Goal: Check status

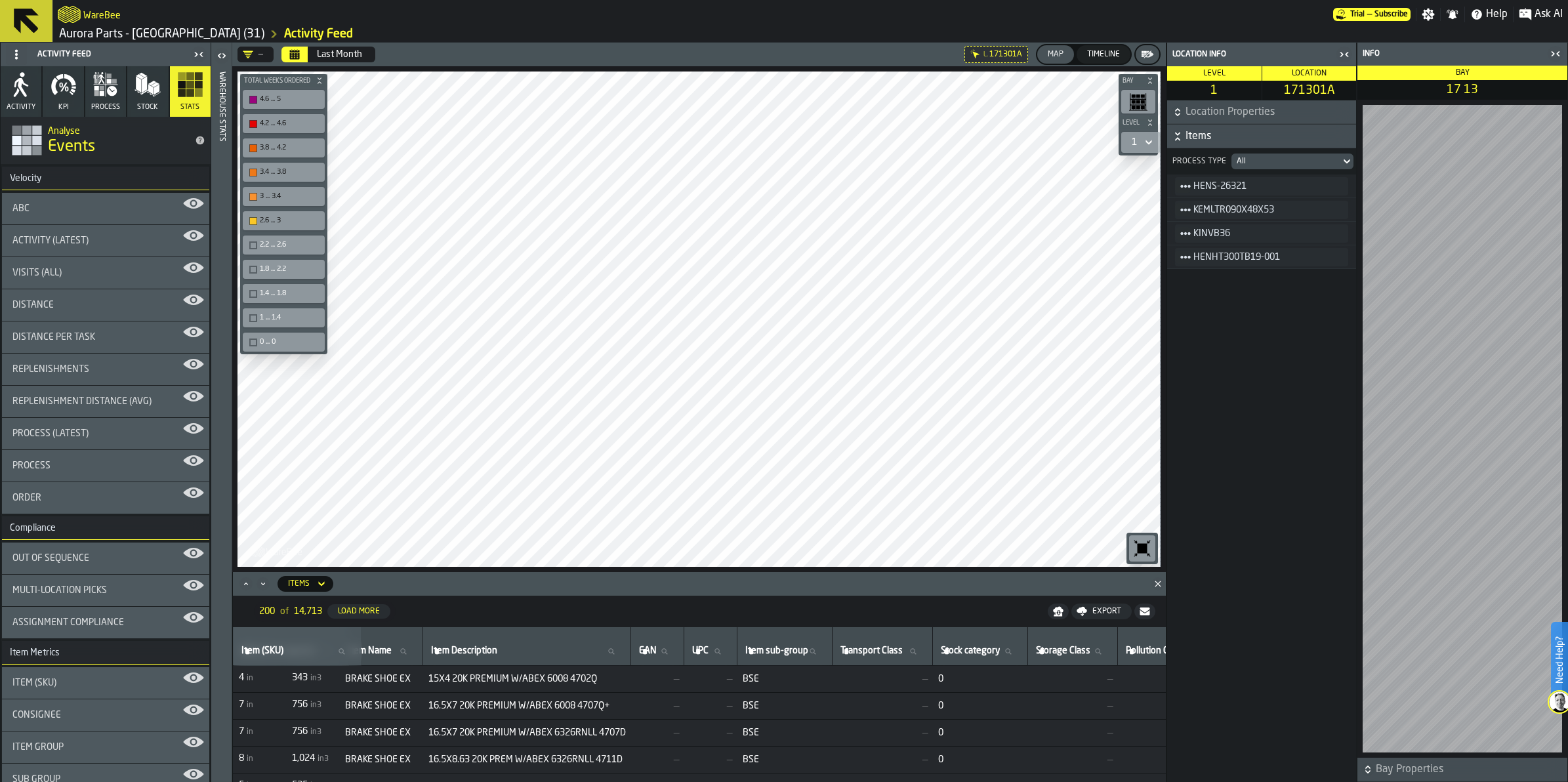
click at [116, 264] on div "Visits (All)" at bounding box center [106, 273] width 208 height 31
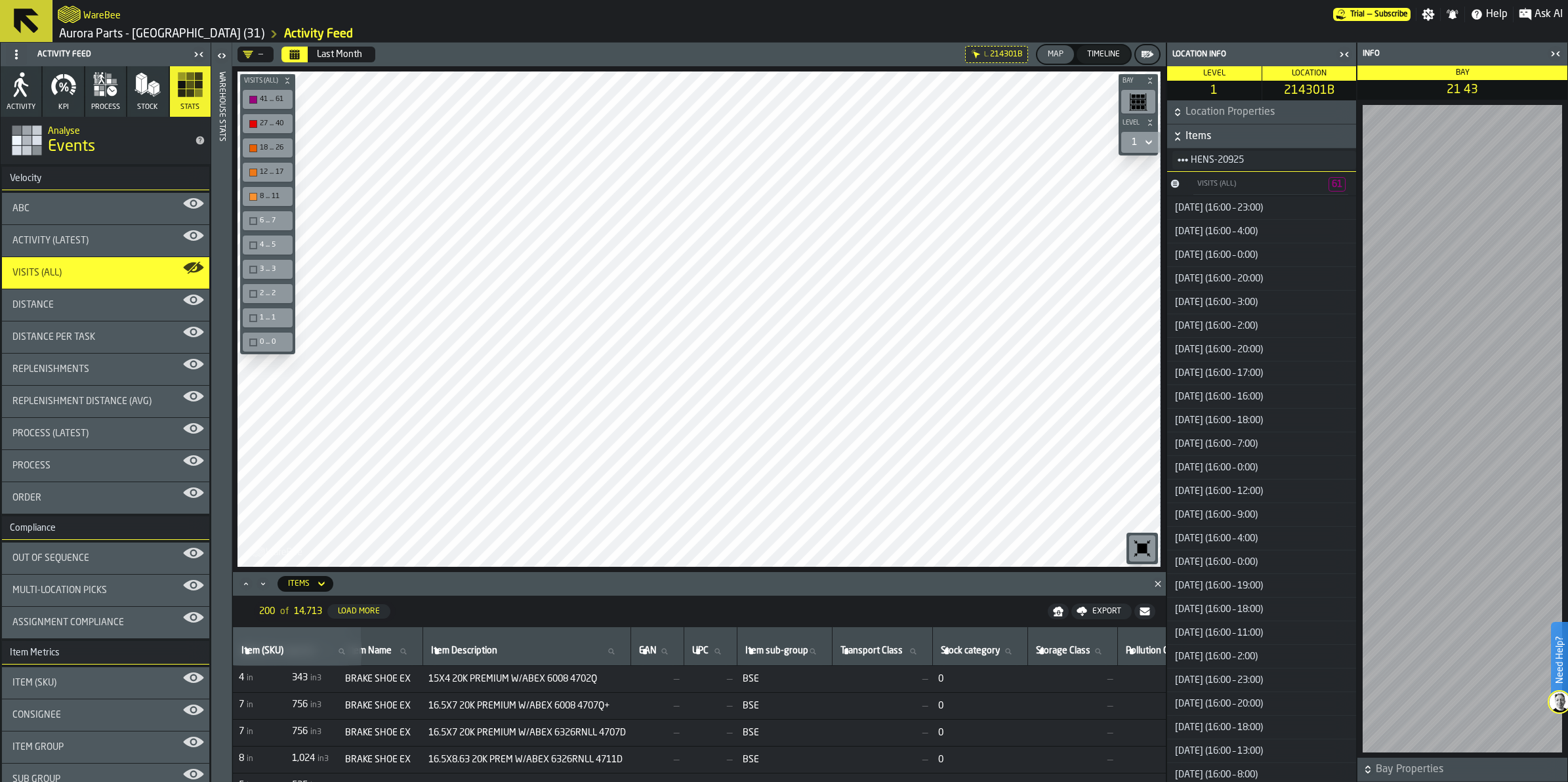
click at [322, 51] on div "Last Month" at bounding box center [339, 54] width 45 height 10
click at [116, 86] on icon "button" at bounding box center [106, 85] width 26 height 26
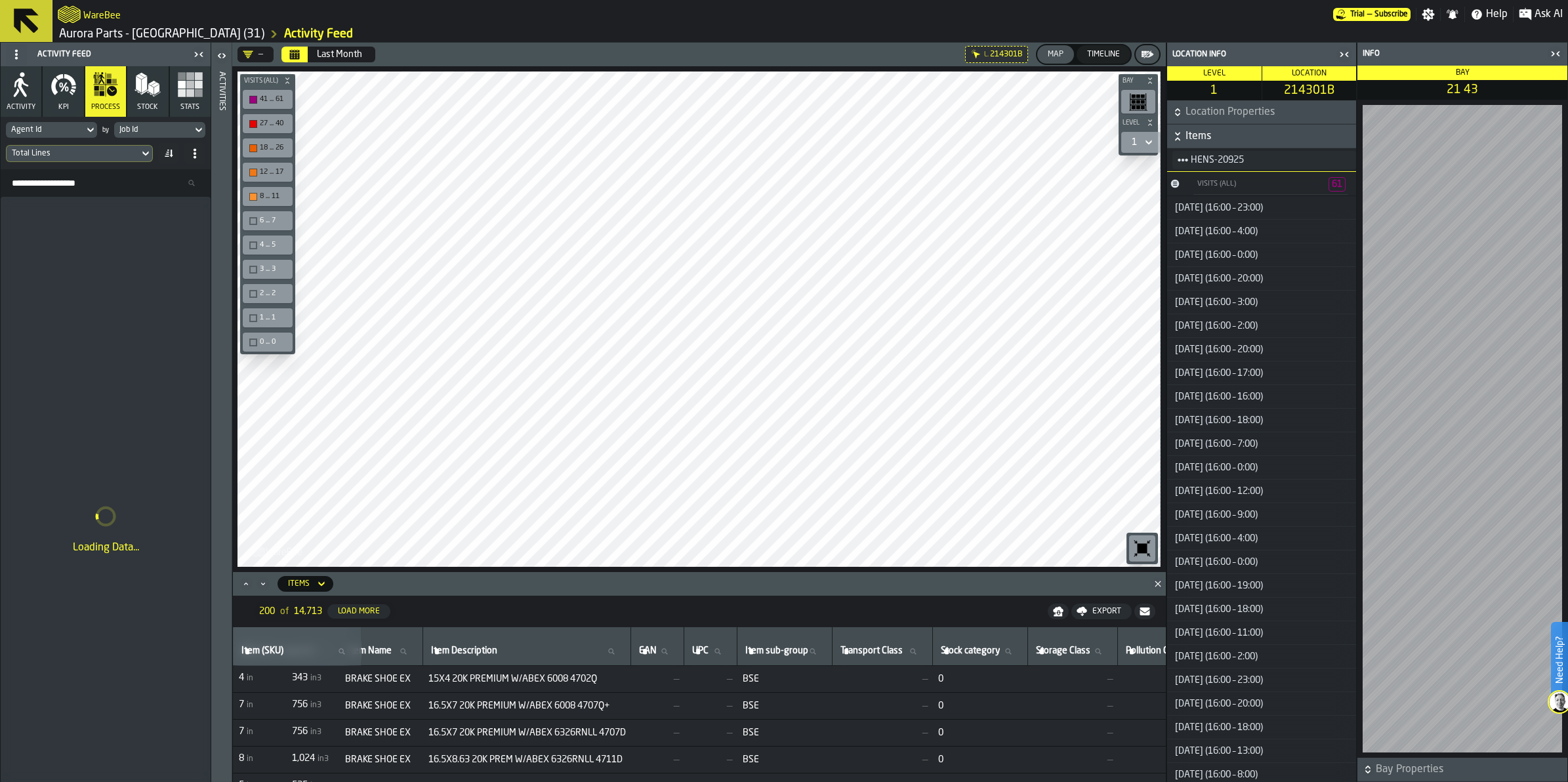
click at [18, 95] on icon "button" at bounding box center [21, 85] width 26 height 26
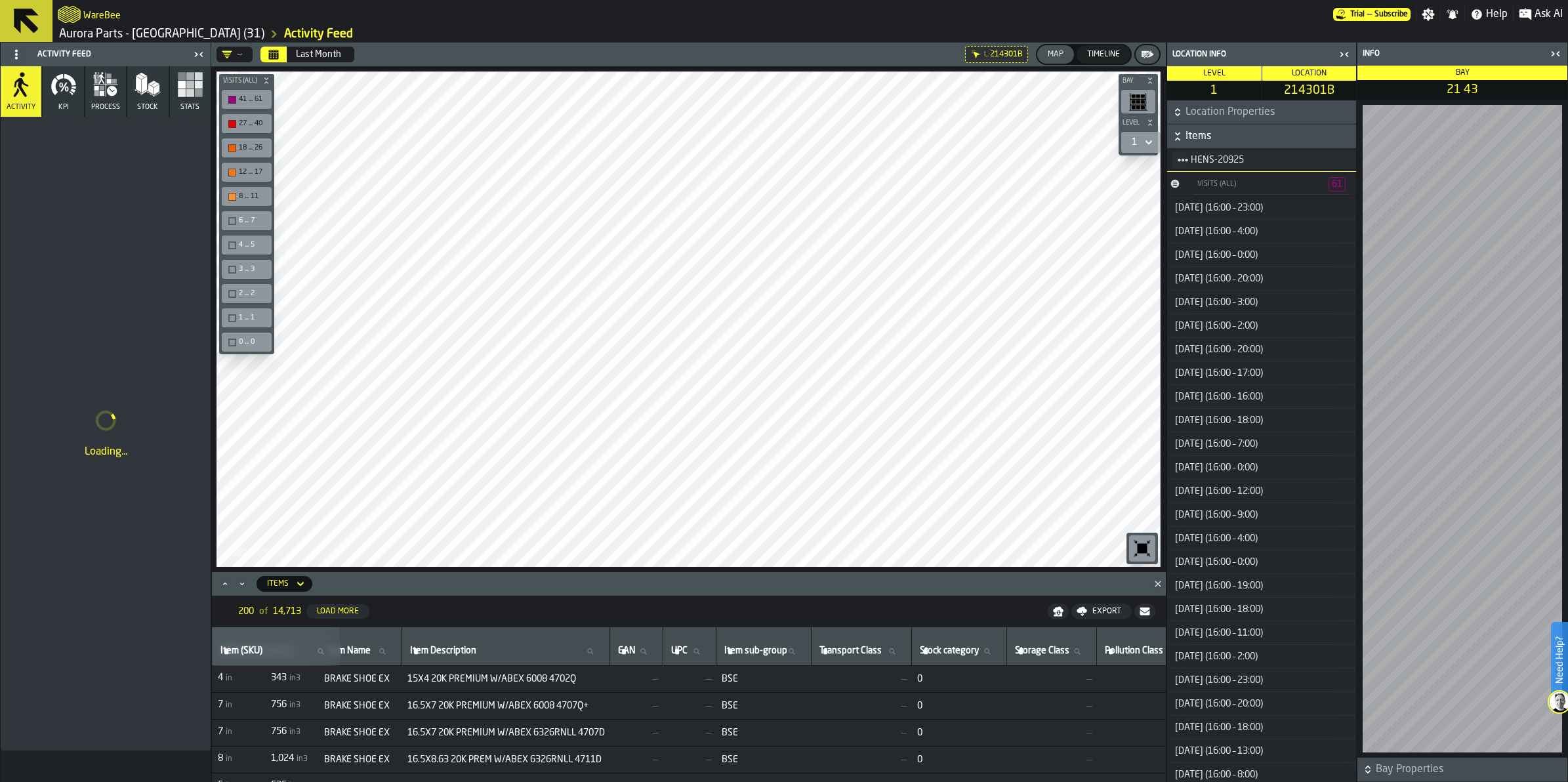
click at [1555, 56] on icon "button-toggle-Close me" at bounding box center [1555, 54] width 16 height 16
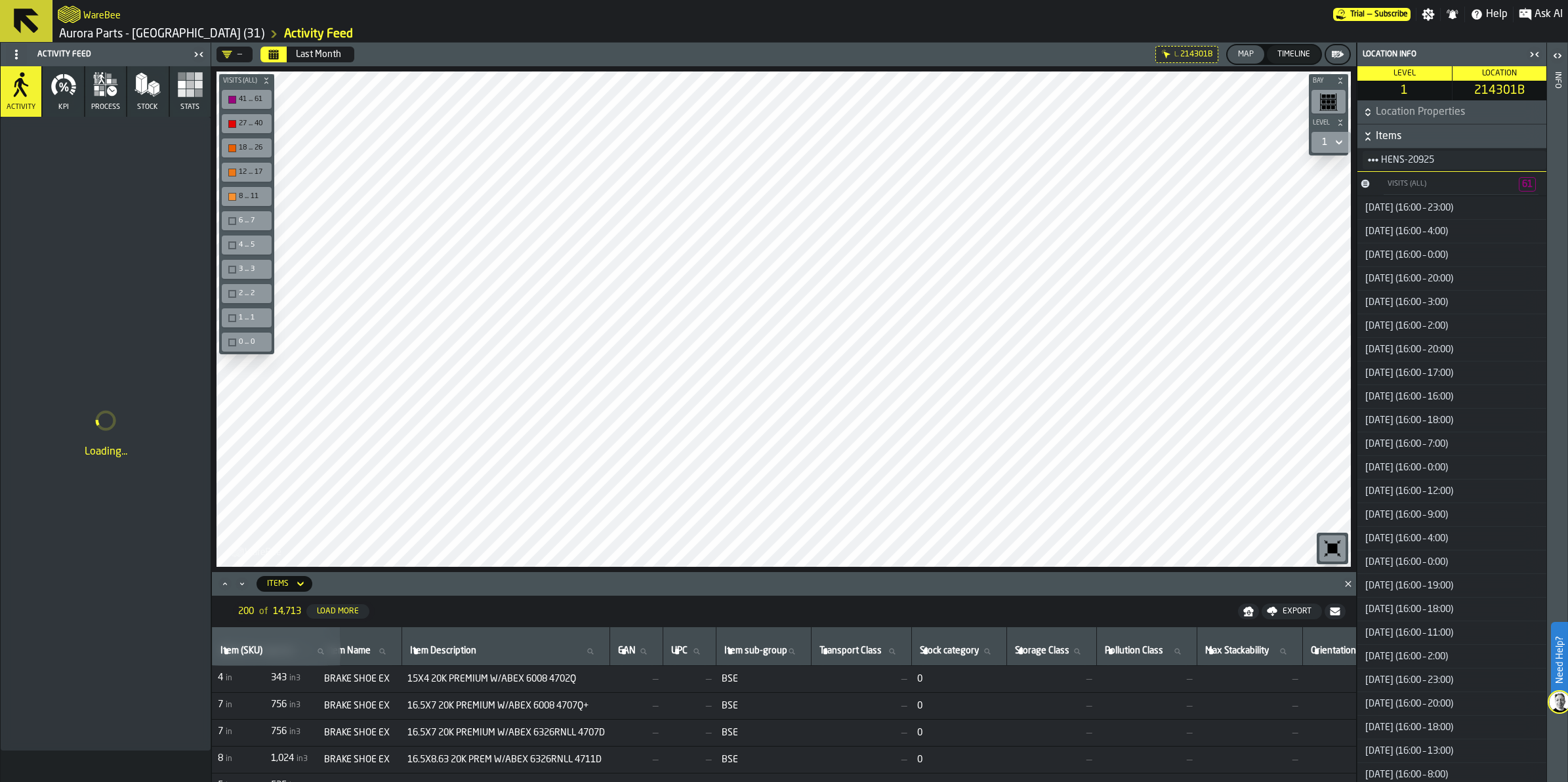
click at [1530, 52] on icon "button-toggle-Close me" at bounding box center [1534, 54] width 16 height 16
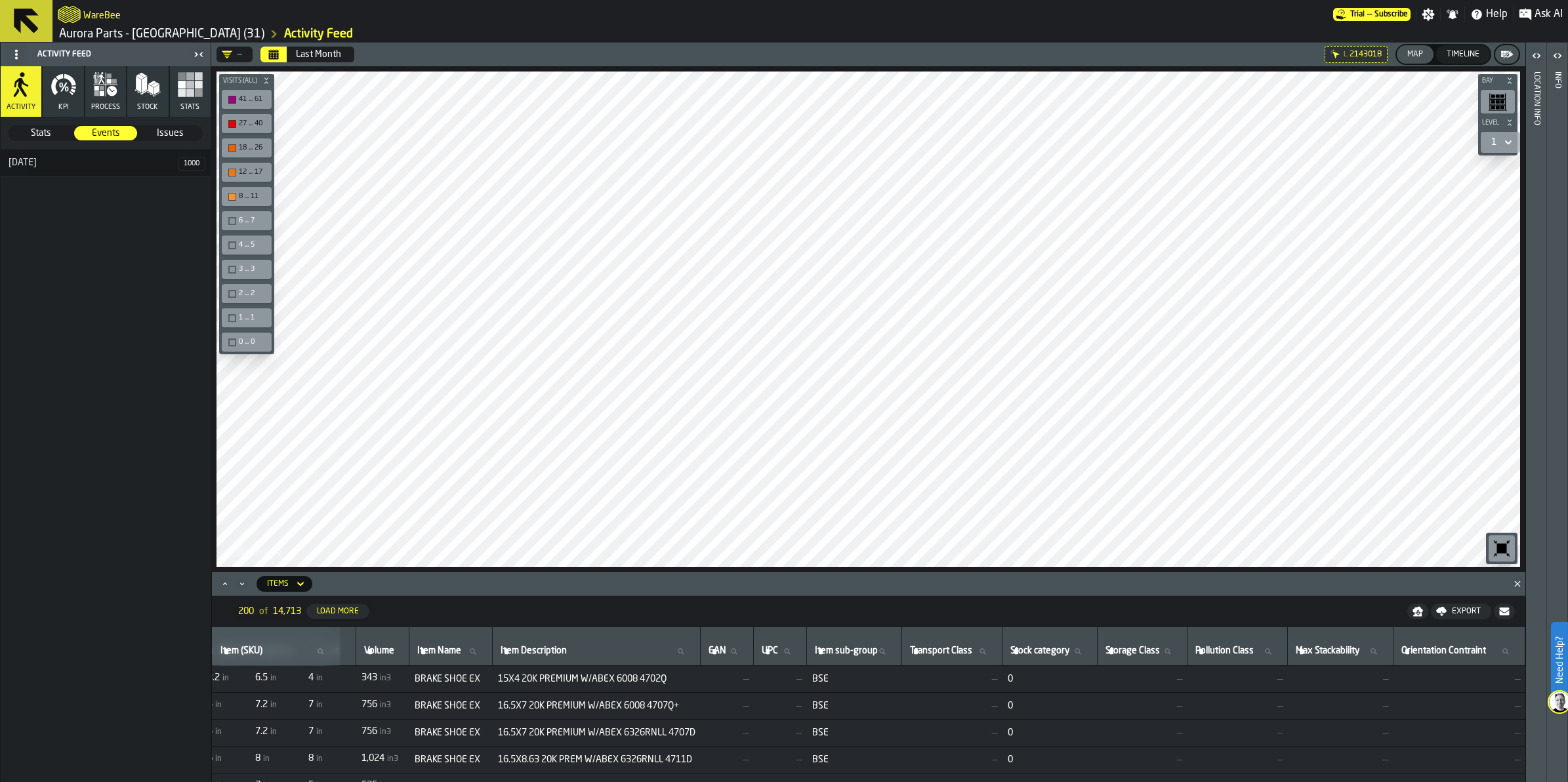
click at [118, 160] on div "[DATE]" at bounding box center [89, 162] width 177 height 10
click at [70, 164] on div "[DATE]" at bounding box center [89, 162] width 177 height 10
click at [43, 164] on div "[DATE]" at bounding box center [89, 162] width 177 height 10
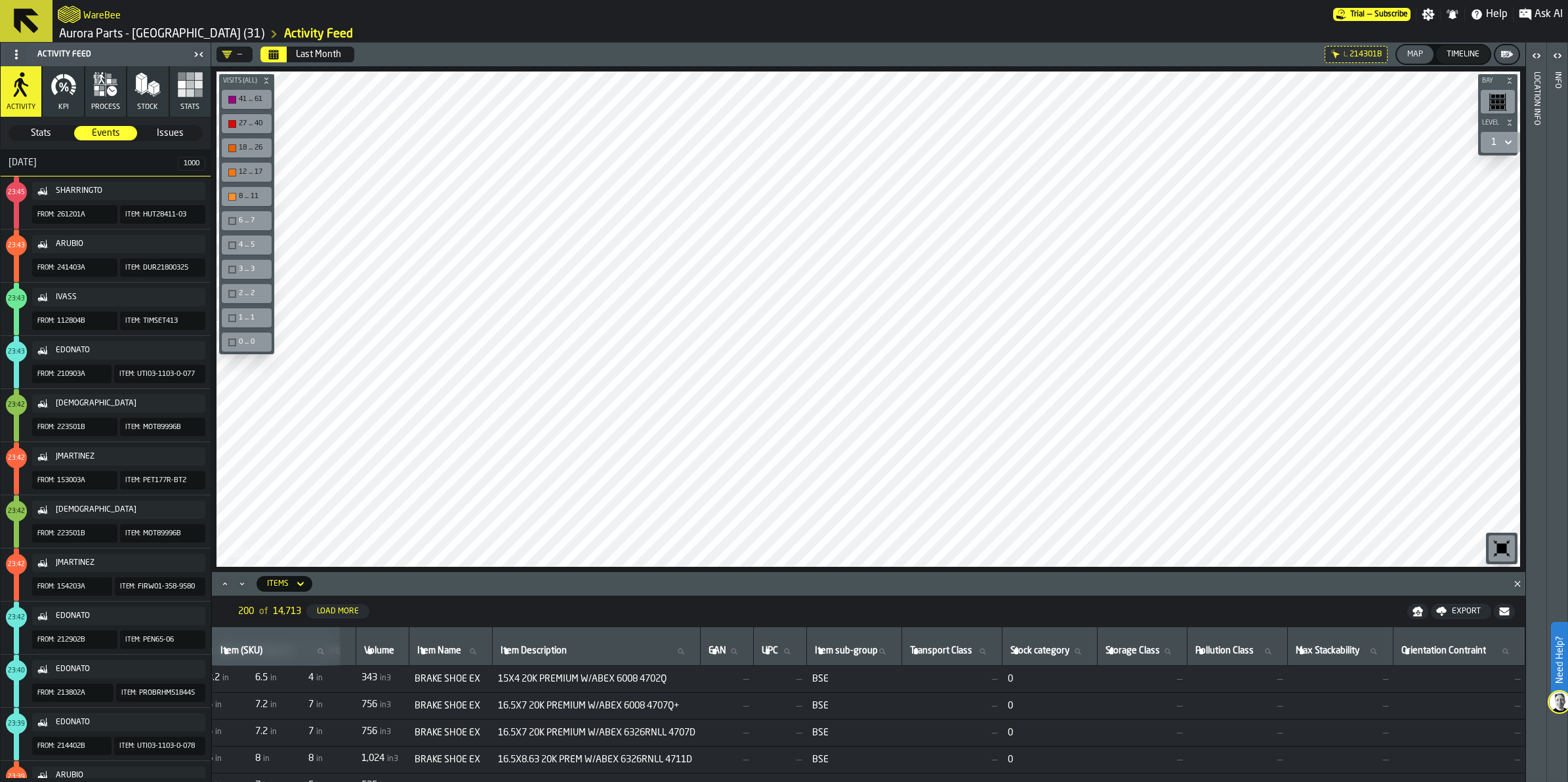
click at [46, 132] on span "Stats" at bounding box center [40, 133] width 62 height 13
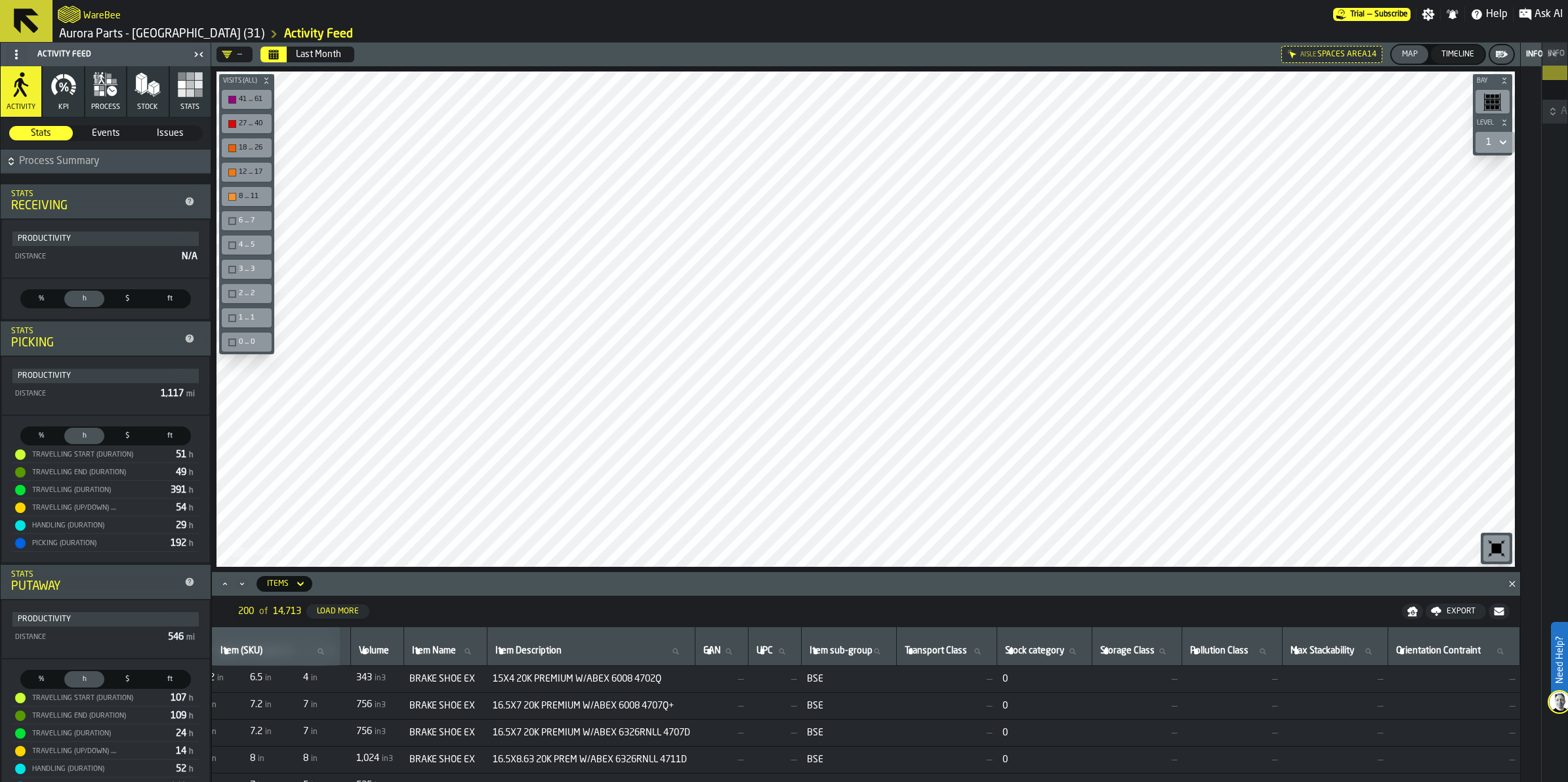
scroll to position [0, 694]
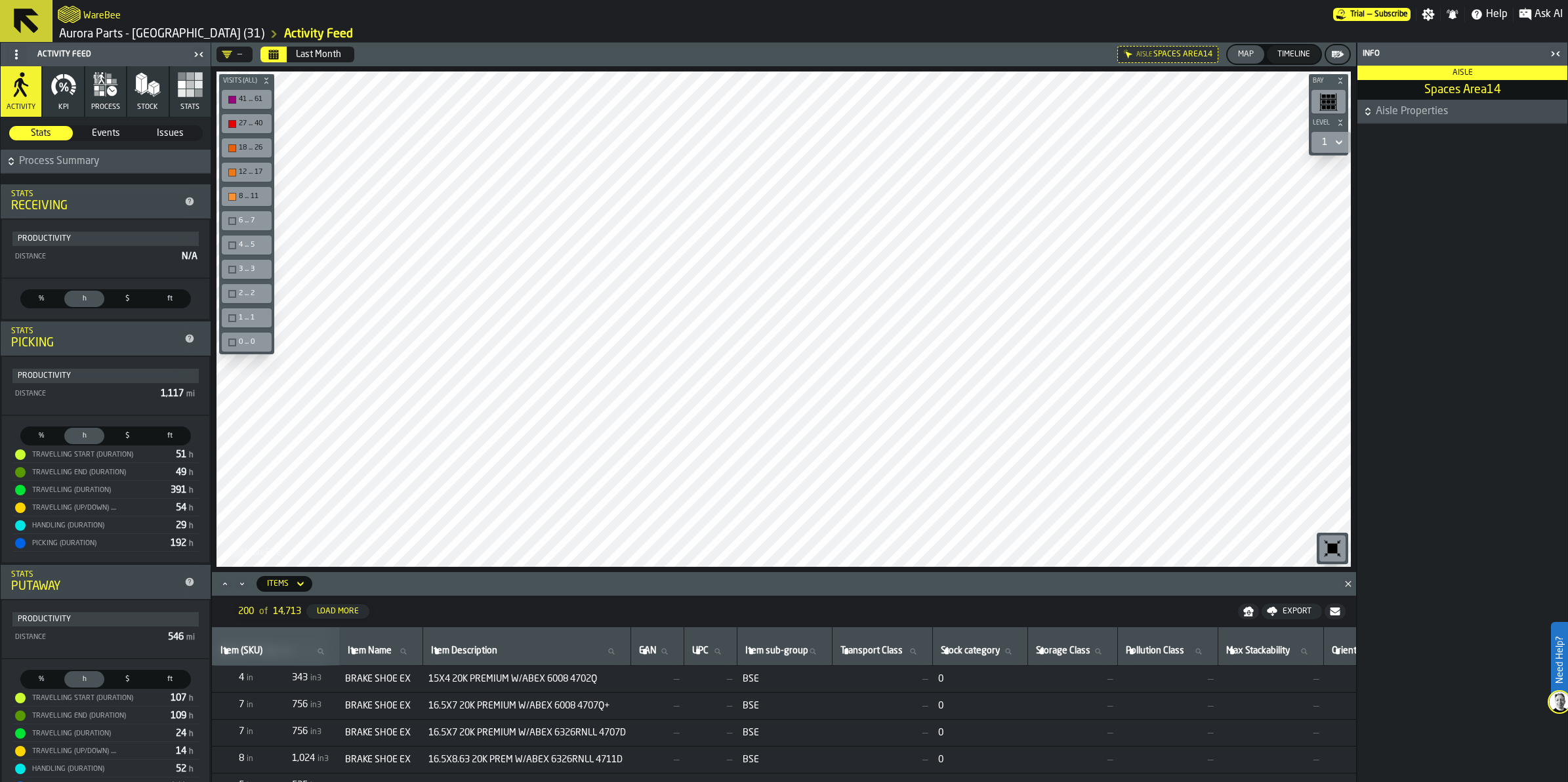
click at [62, 94] on icon "button" at bounding box center [64, 85] width 26 height 26
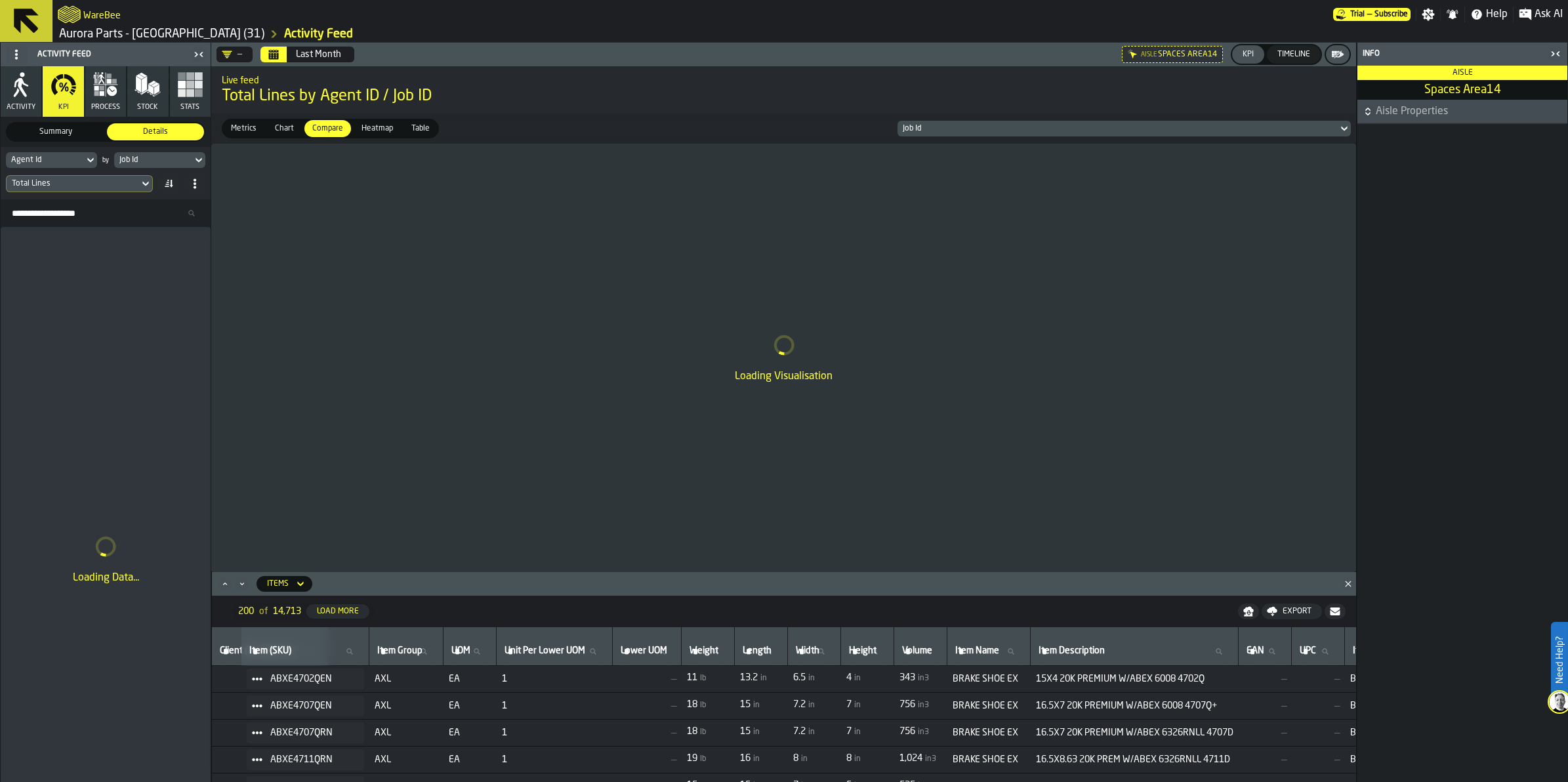
click at [132, 93] on button "Stock" at bounding box center [148, 91] width 40 height 51
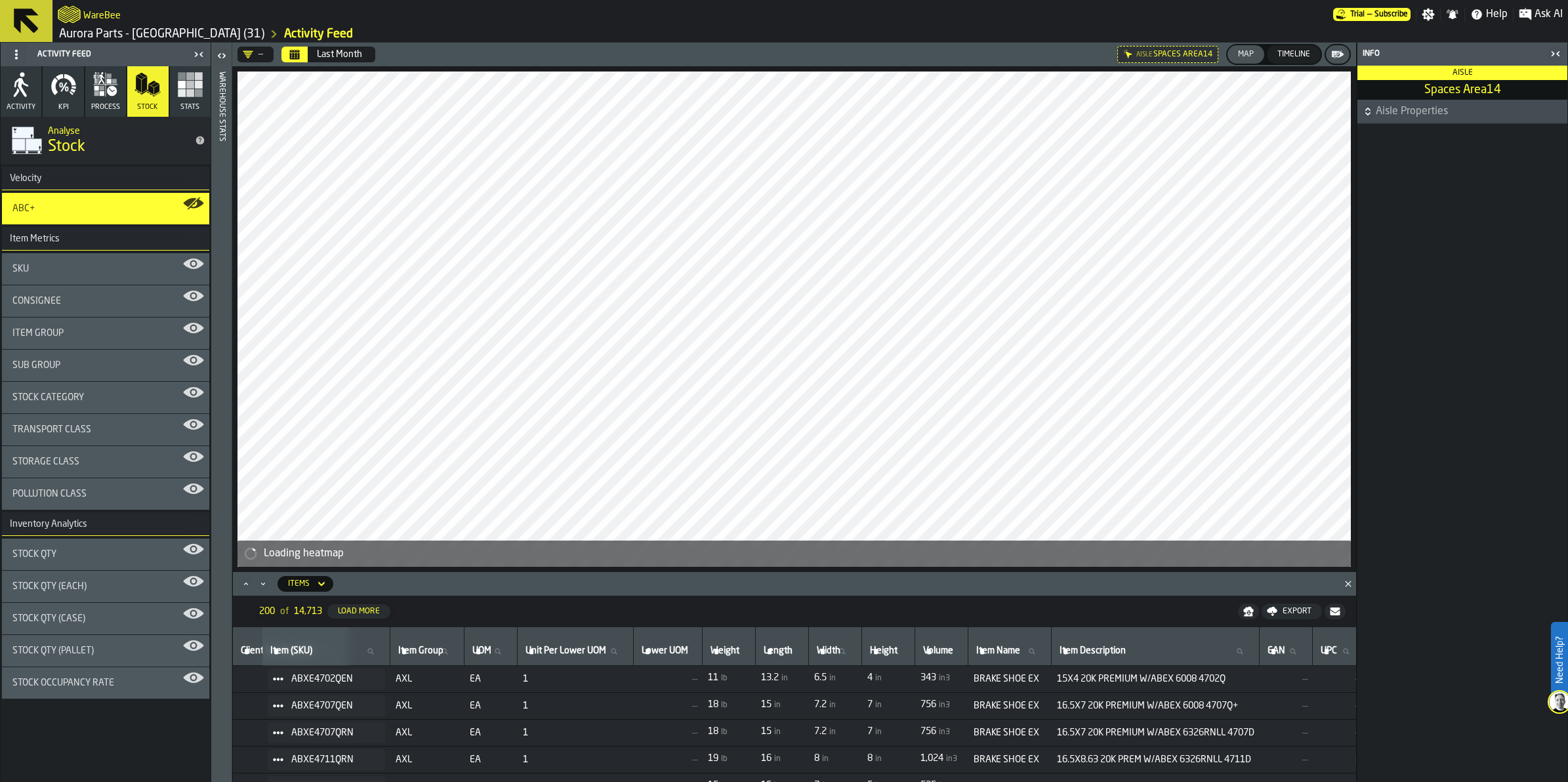
click at [181, 92] on rect "button" at bounding box center [181, 93] width 8 height 8
